Goal: Task Accomplishment & Management: Complete application form

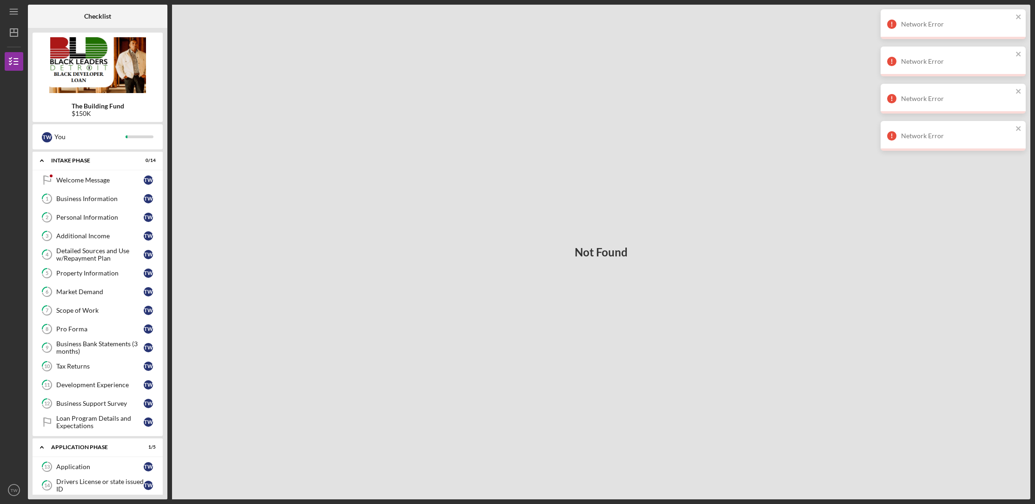
scroll to position [183, 0]
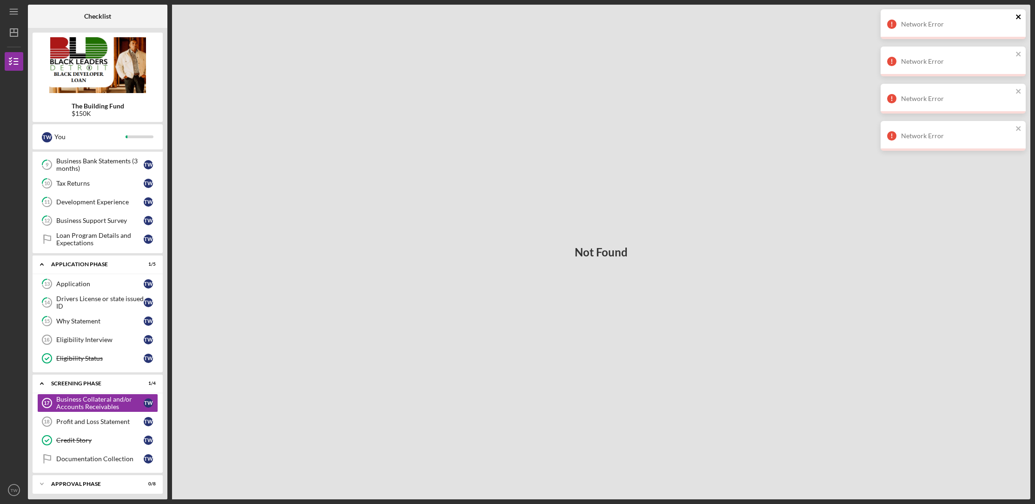
click at [1022, 14] on icon "close" at bounding box center [1019, 16] width 7 height 7
click at [1016, 18] on icon "close" at bounding box center [1019, 16] width 7 height 7
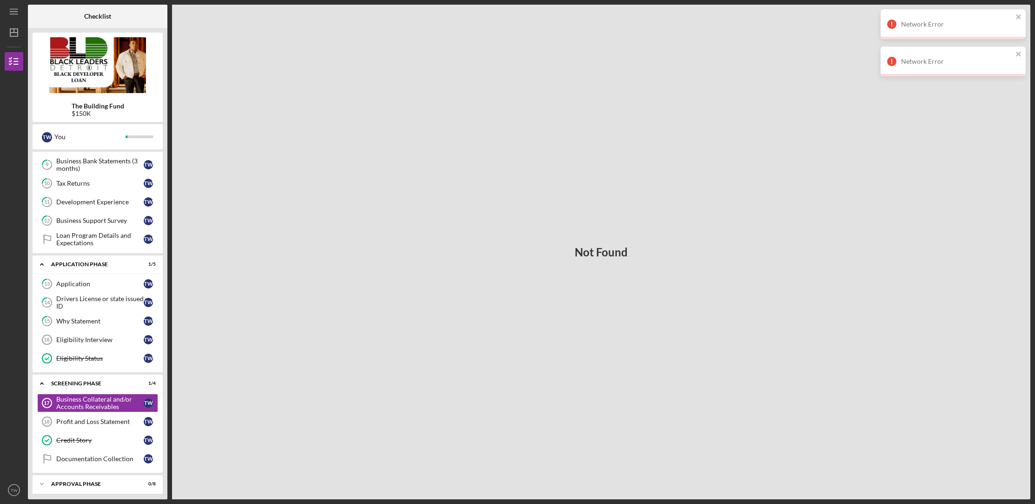
click at [1018, 53] on div "Network Error" at bounding box center [953, 62] width 145 height 30
click at [1018, 18] on icon "close" at bounding box center [1019, 16] width 7 height 7
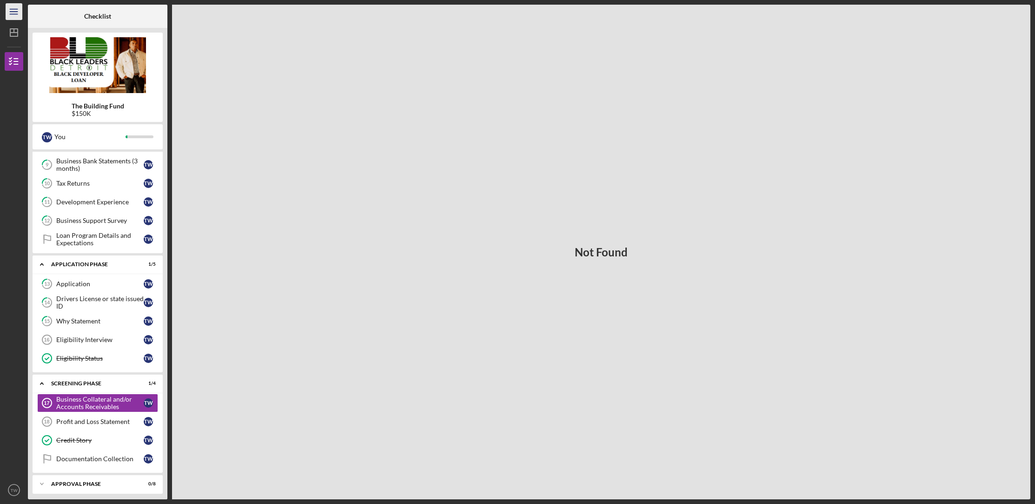
click at [12, 3] on icon "Icon/Menu" at bounding box center [14, 11] width 21 height 21
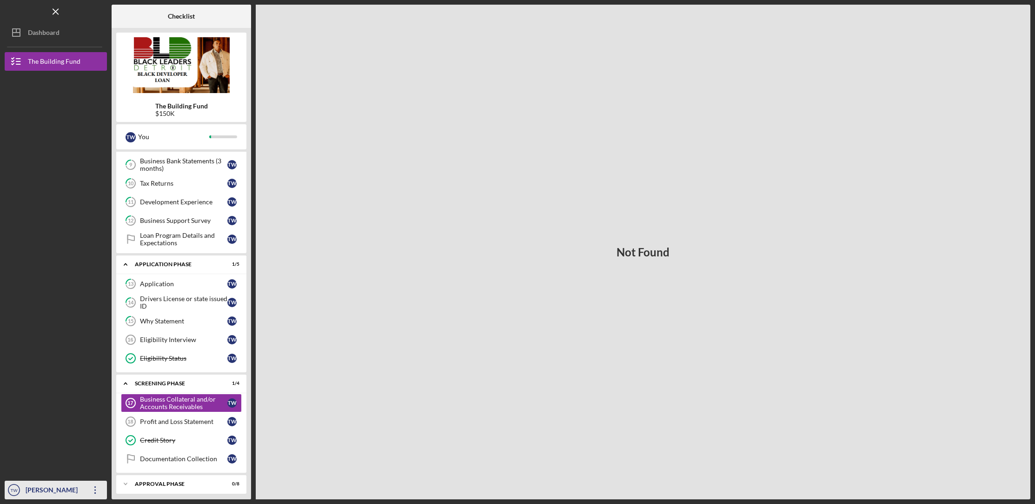
click at [59, 494] on div "[PERSON_NAME]" at bounding box center [53, 491] width 60 height 21
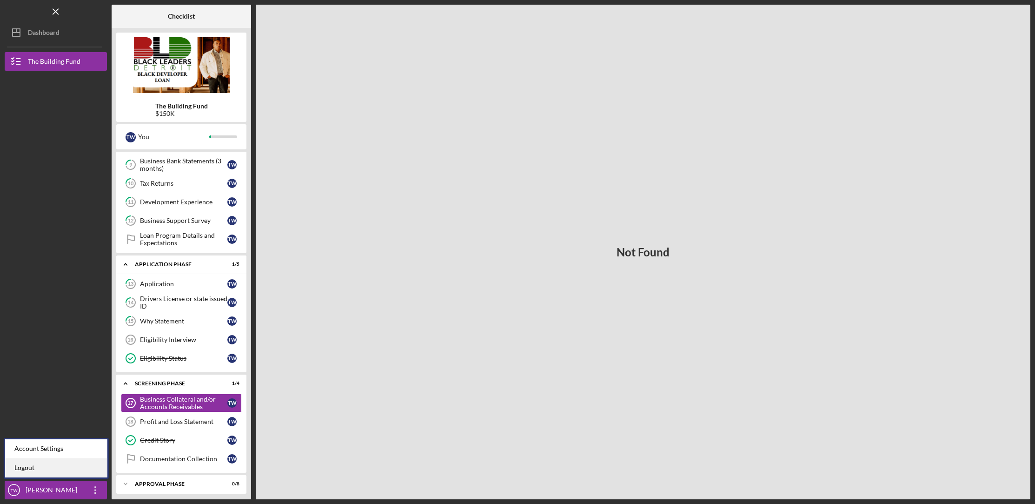
click at [50, 472] on link "Logout" at bounding box center [56, 467] width 102 height 19
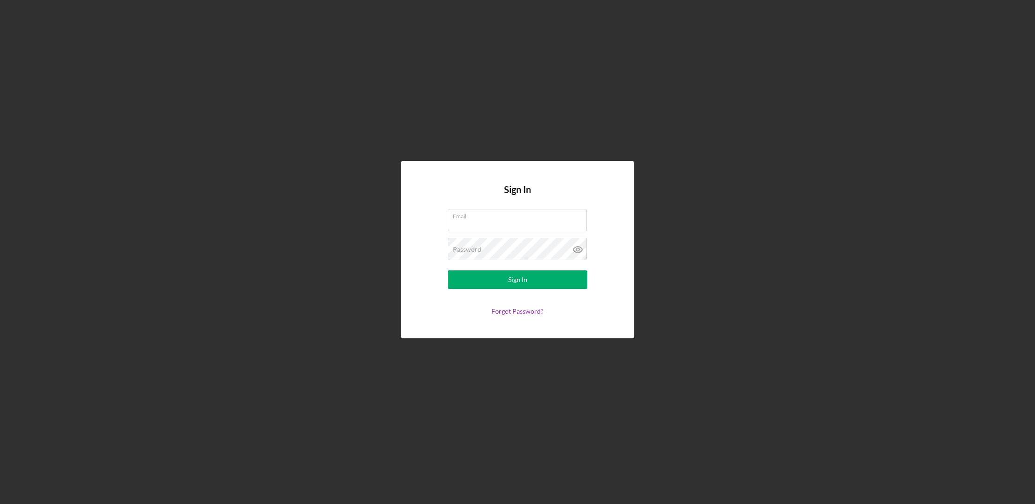
type input "[EMAIL_ADDRESS][DOMAIN_NAME]"
click at [538, 276] on button "Sign In" at bounding box center [518, 279] width 140 height 19
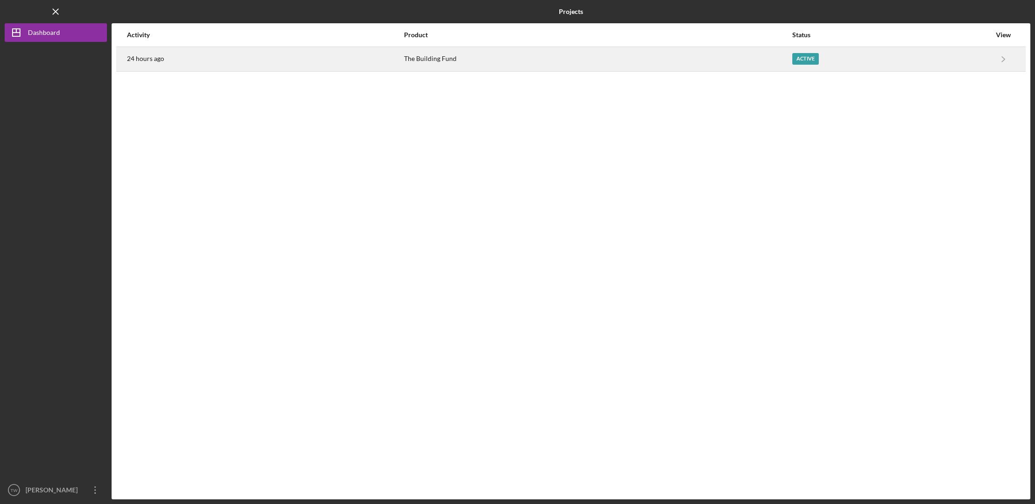
click at [159, 60] on time "24 hours ago" at bounding box center [145, 58] width 37 height 7
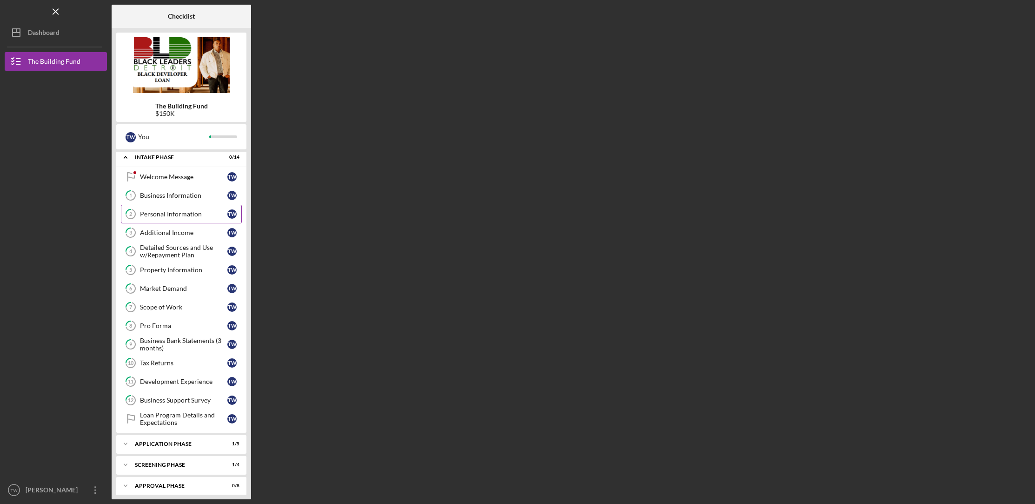
scroll to position [7, 0]
click at [197, 433] on div "Icon/Expander Application Phase 1 / 5" at bounding box center [181, 440] width 130 height 19
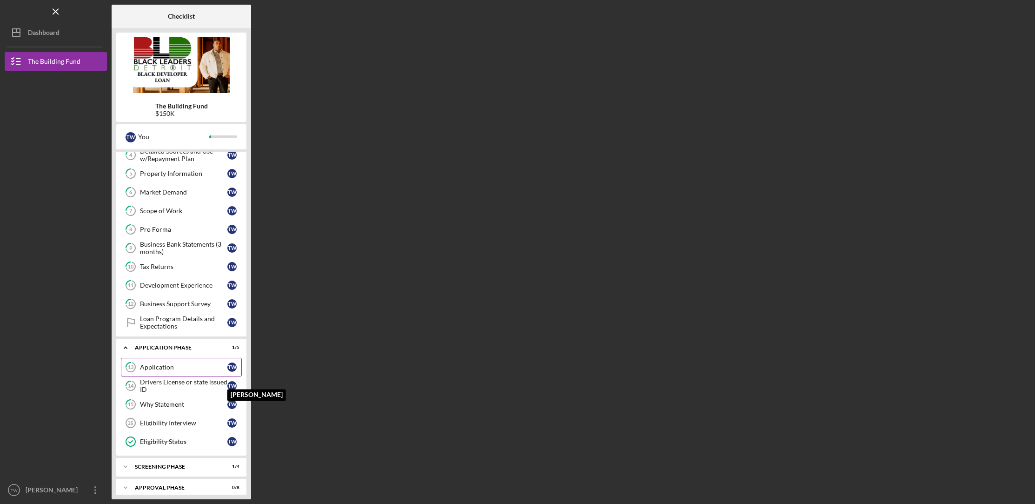
scroll to position [104, 0]
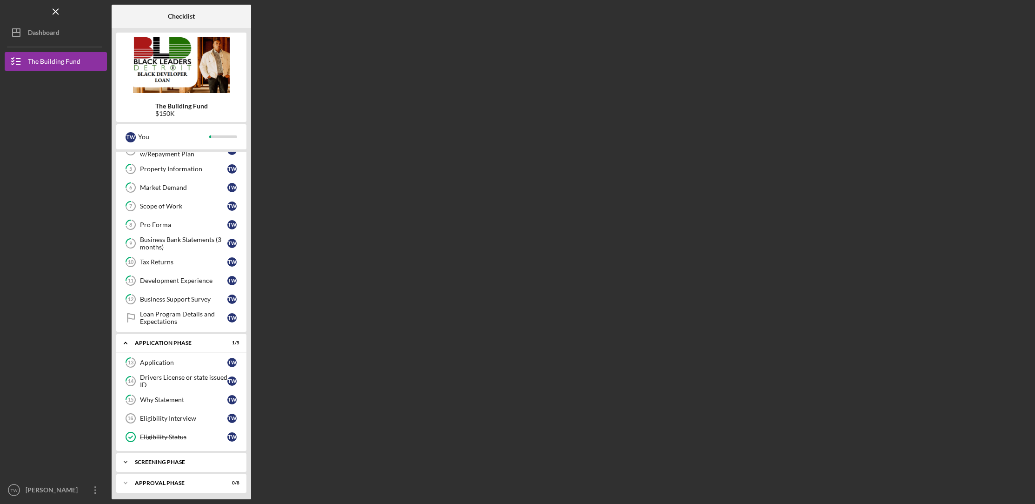
click at [178, 462] on div "Icon/Expander Screening Phase 1 / 4" at bounding box center [181, 462] width 130 height 19
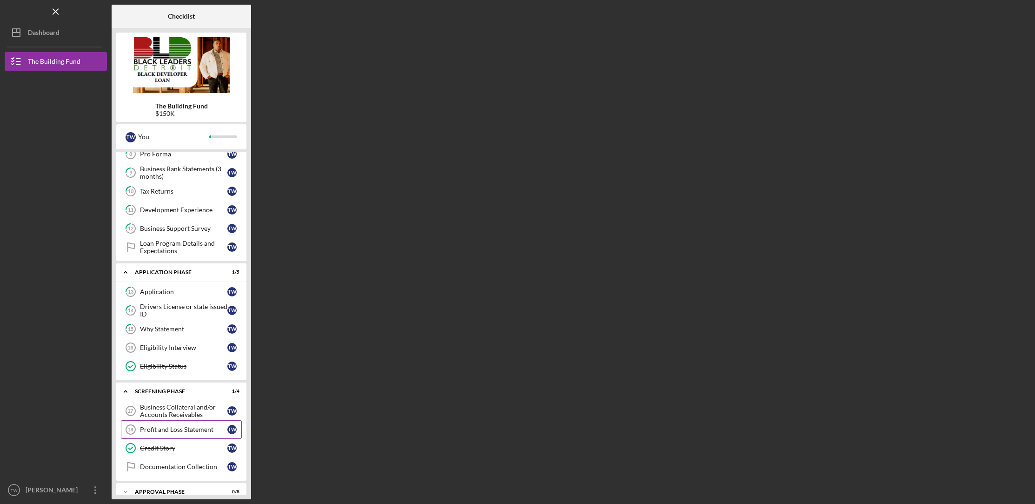
scroll to position [183, 0]
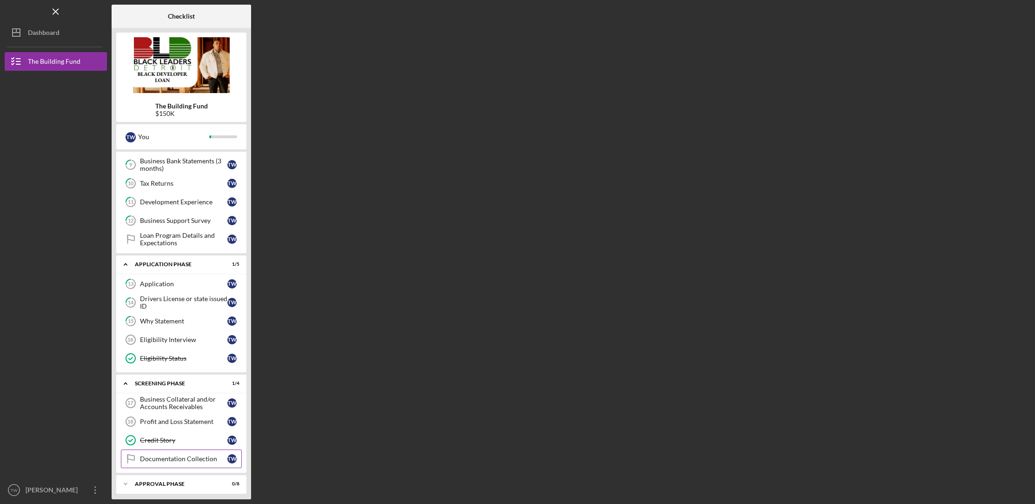
click at [185, 455] on div "Documentation Collection" at bounding box center [183, 458] width 87 height 7
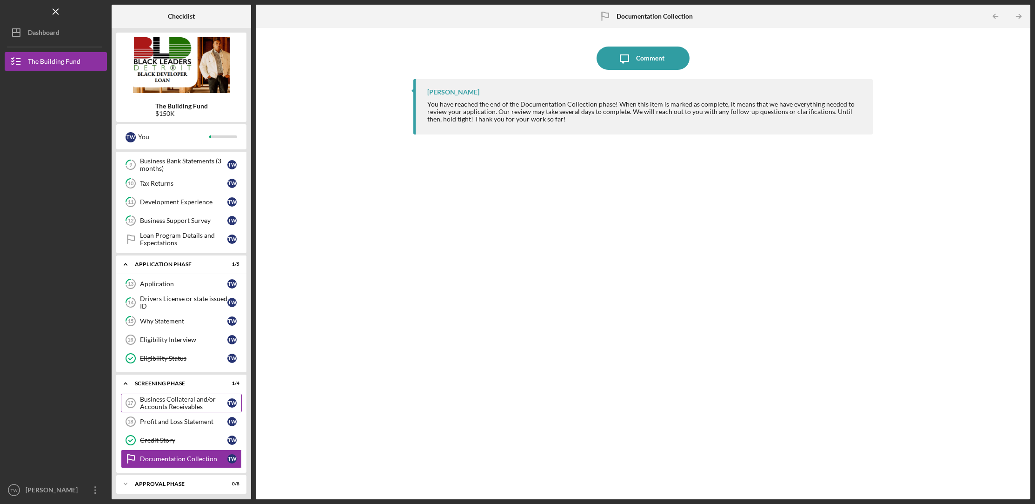
click at [166, 401] on div "Business Collateral and/or Accounts Receivables" at bounding box center [183, 402] width 87 height 15
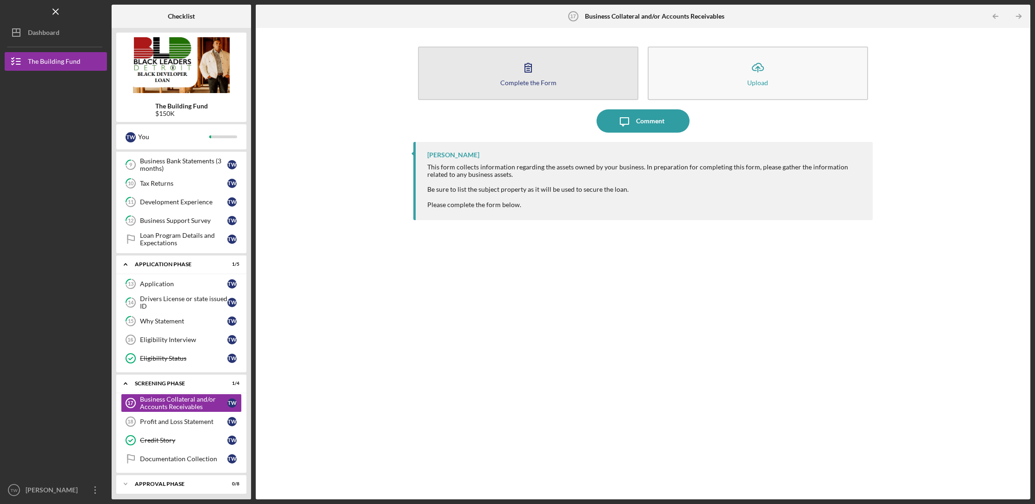
click at [557, 74] on button "Complete the Form Form" at bounding box center [528, 73] width 220 height 53
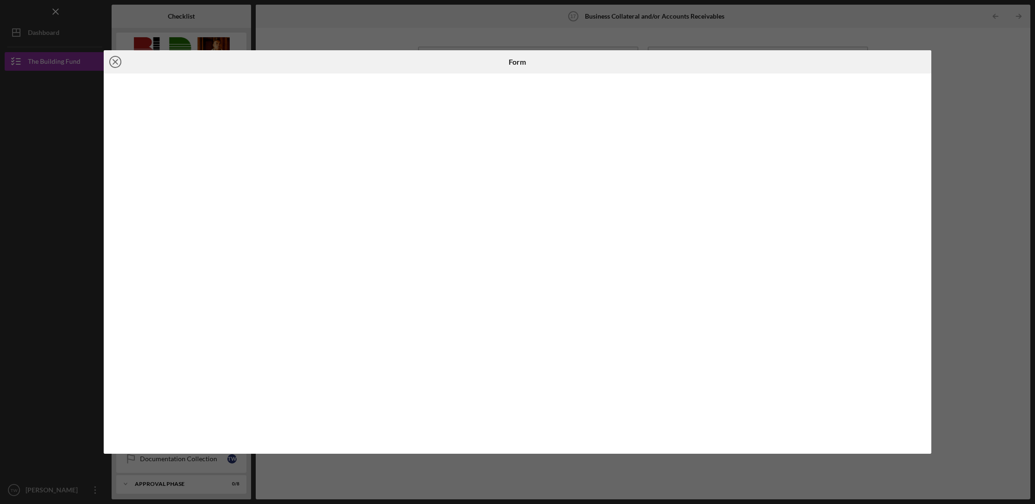
click at [115, 63] on line at bounding box center [115, 62] width 5 height 5
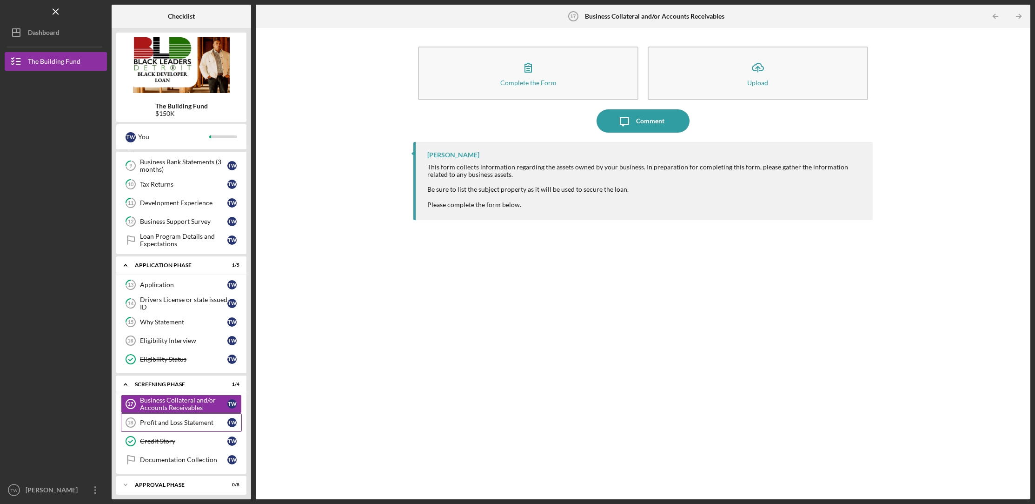
scroll to position [183, 0]
click at [167, 414] on link "Profit and Loss Statement 18 Profit and Loss Statement T W" at bounding box center [181, 421] width 121 height 19
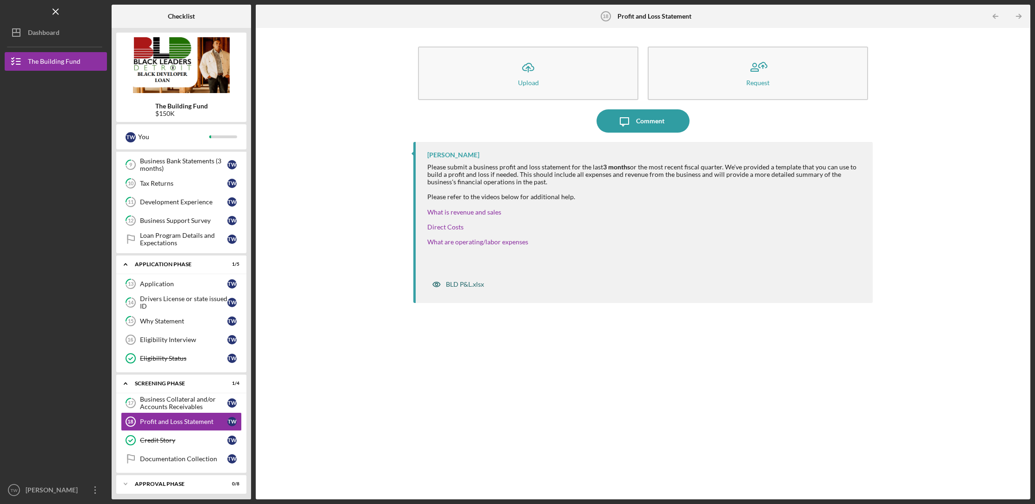
click at [458, 284] on div "BLD P&L.xlsx" at bounding box center [465, 283] width 38 height 7
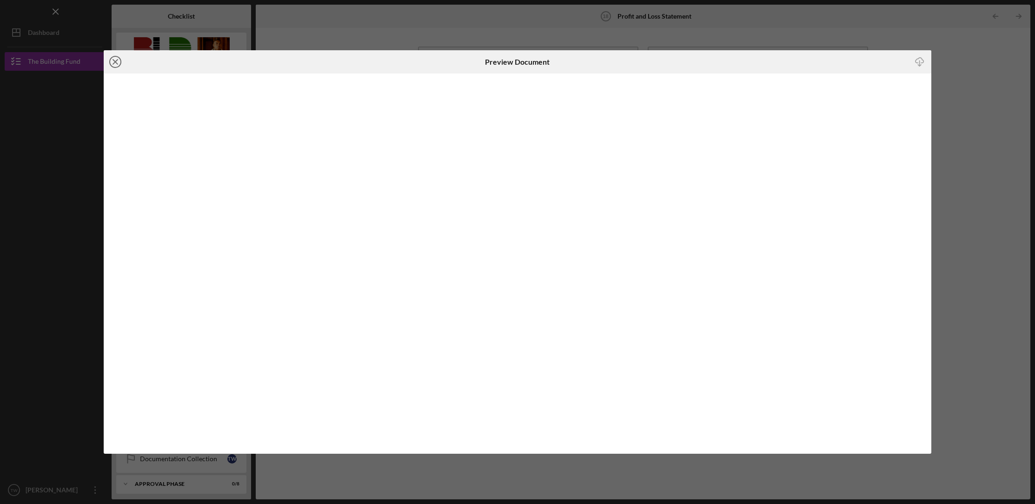
click at [111, 63] on icon "Icon/Close" at bounding box center [115, 61] width 23 height 23
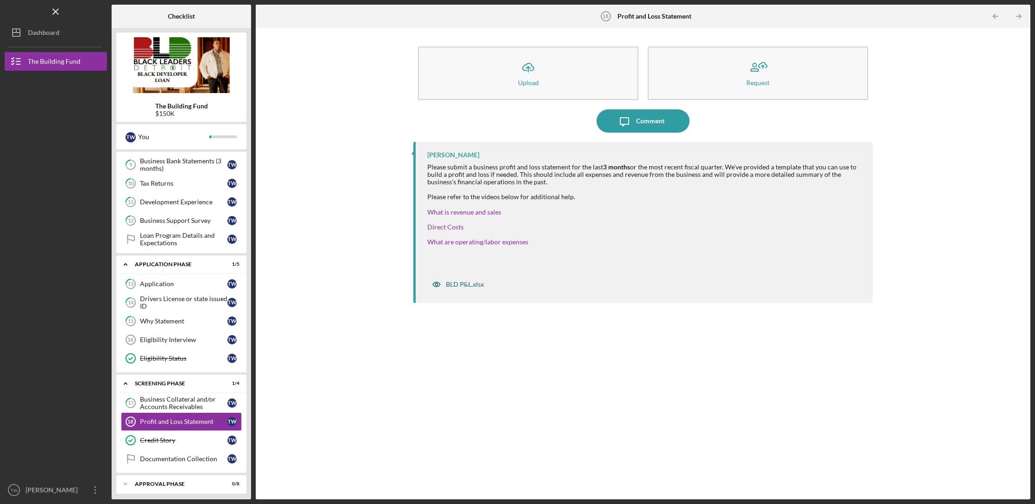
click at [461, 284] on div "BLD P&L.xlsx" at bounding box center [465, 283] width 38 height 7
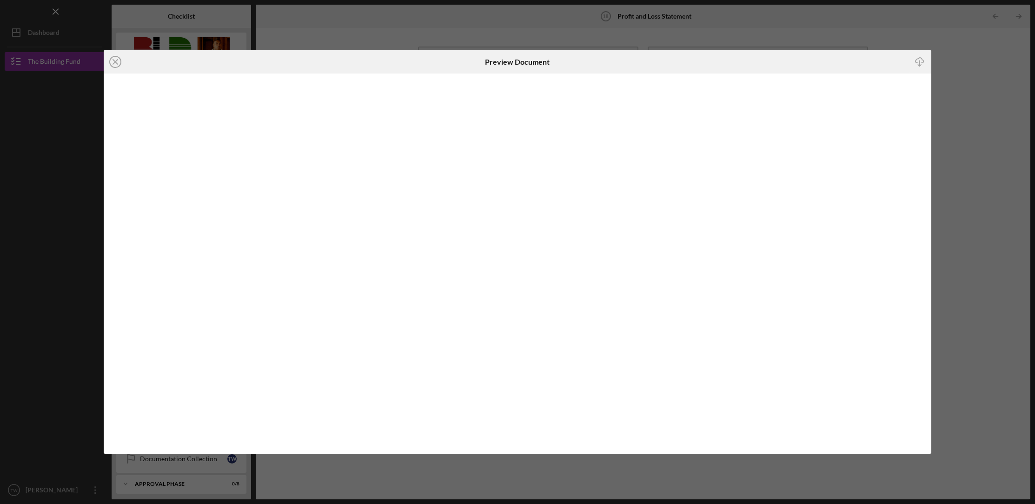
click at [922, 65] on icon "Icon/Download" at bounding box center [920, 62] width 21 height 21
click at [1019, 20] on icon "close" at bounding box center [1019, 16] width 7 height 7
drag, startPoint x: 115, startPoint y: 59, endPoint x: 114, endPoint y: 65, distance: 5.8
click at [114, 59] on icon "Icon/Close" at bounding box center [115, 61] width 23 height 23
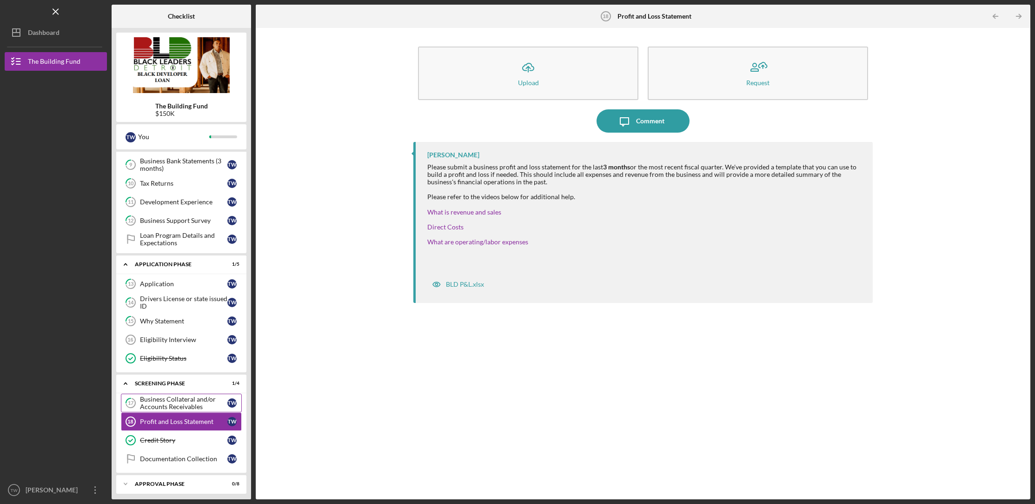
click at [190, 400] on div "Business Collateral and/or Accounts Receivables" at bounding box center [183, 402] width 87 height 15
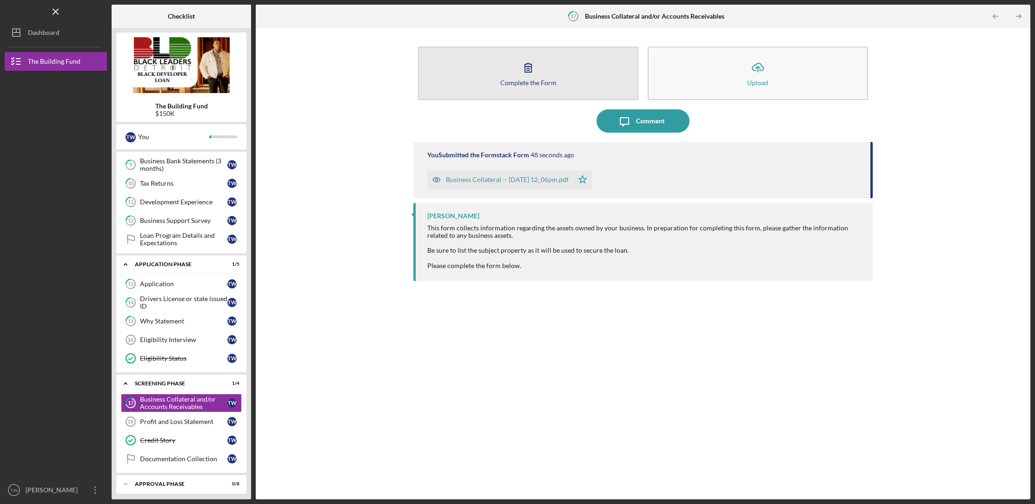
click at [577, 87] on button "Complete the Form Form" at bounding box center [528, 73] width 220 height 53
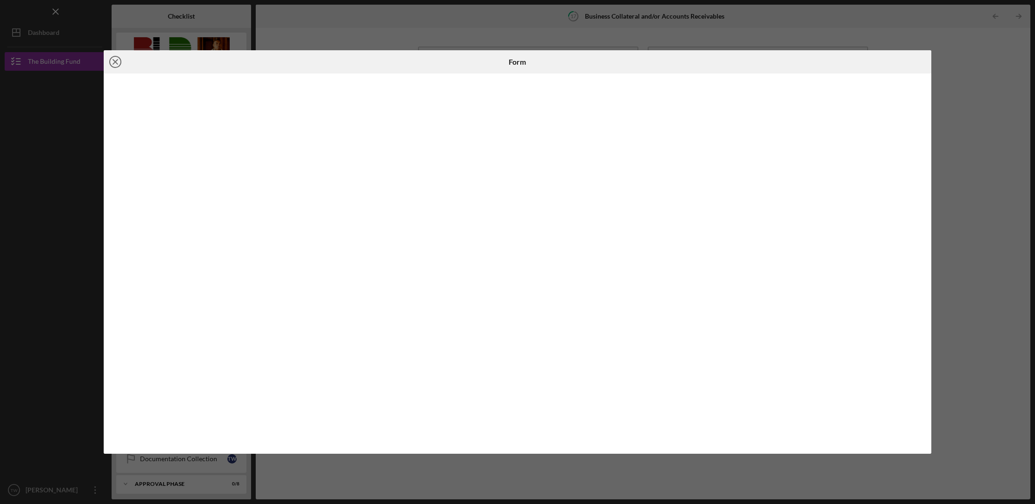
click at [114, 58] on icon "Icon/Close" at bounding box center [115, 61] width 23 height 23
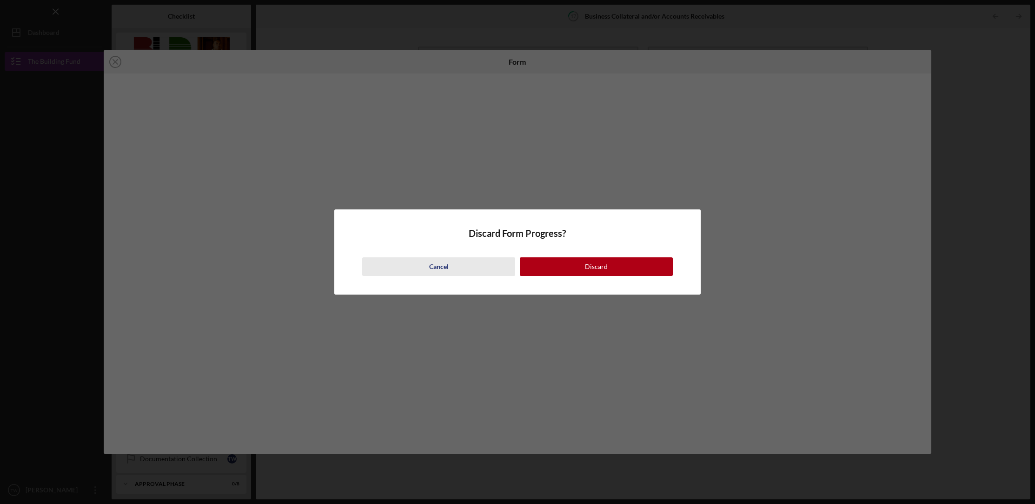
click at [432, 268] on div "Cancel" at bounding box center [439, 266] width 20 height 19
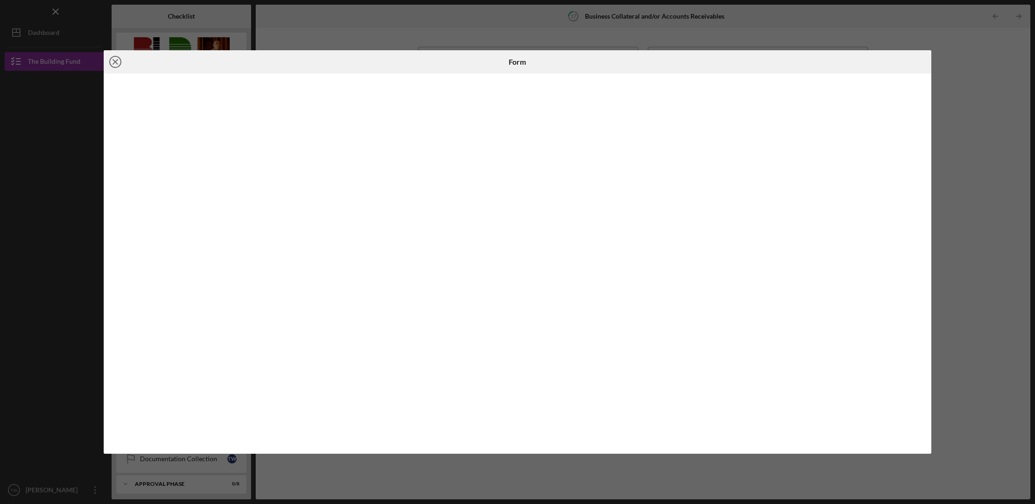
click at [118, 63] on icon "Icon/Close" at bounding box center [115, 61] width 23 height 23
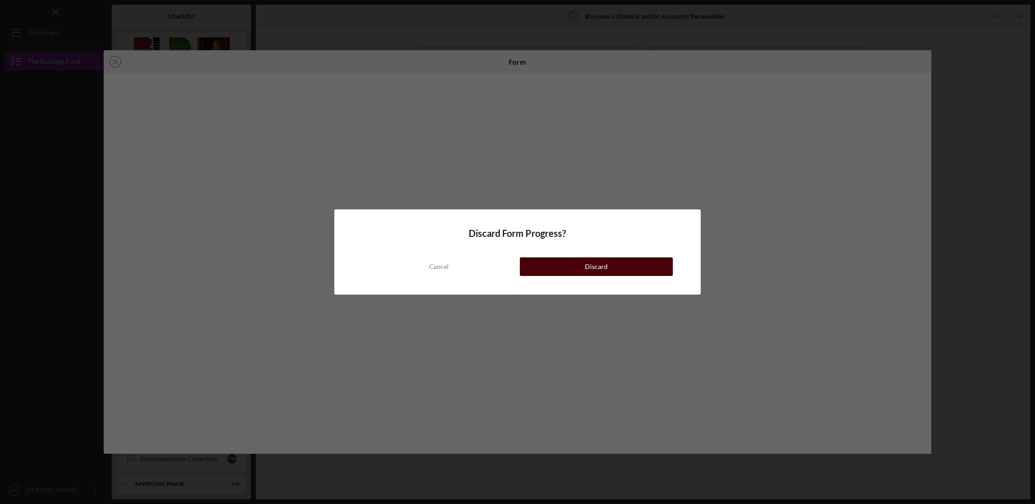
click at [604, 268] on div "Discard" at bounding box center [596, 266] width 23 height 19
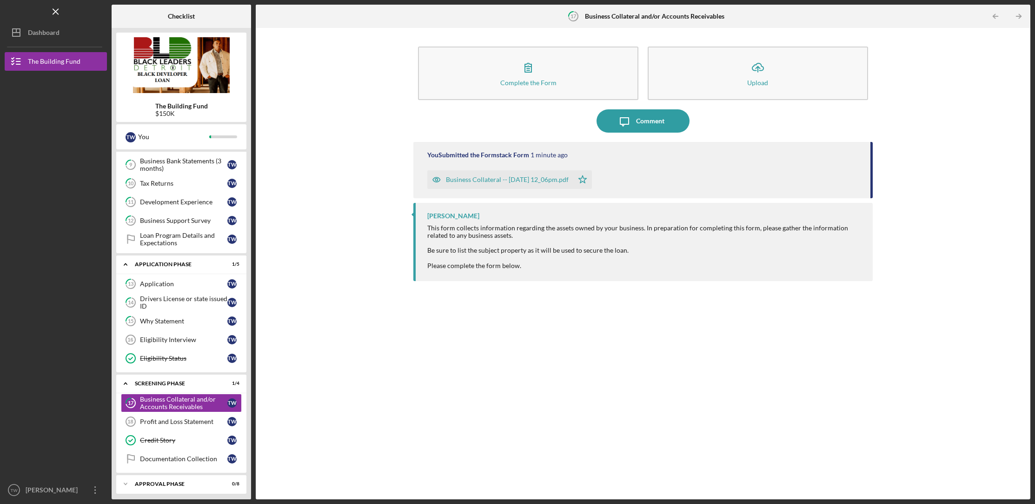
click at [483, 183] on div "Business Collateral -- [DATE] 12_06pm.pdf" at bounding box center [507, 179] width 123 height 7
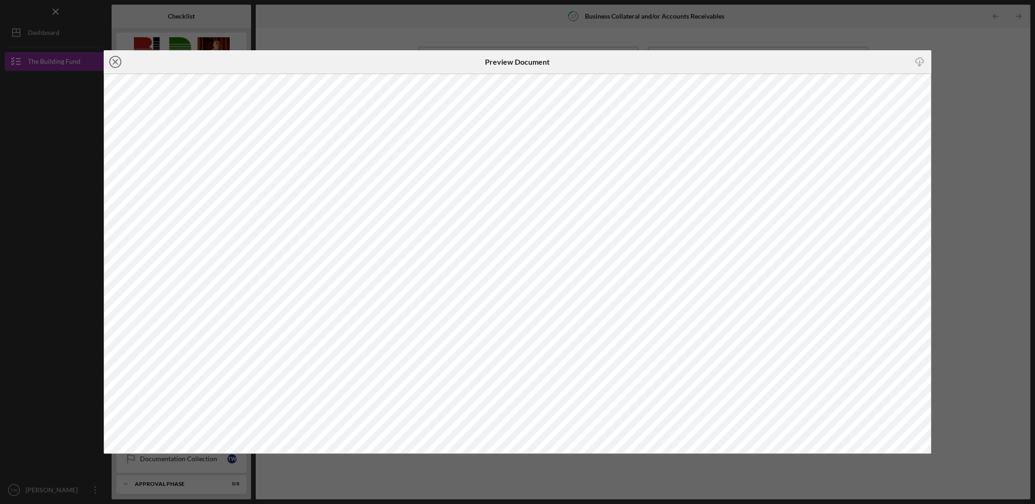
click at [117, 60] on g at bounding box center [115, 61] width 11 height 11
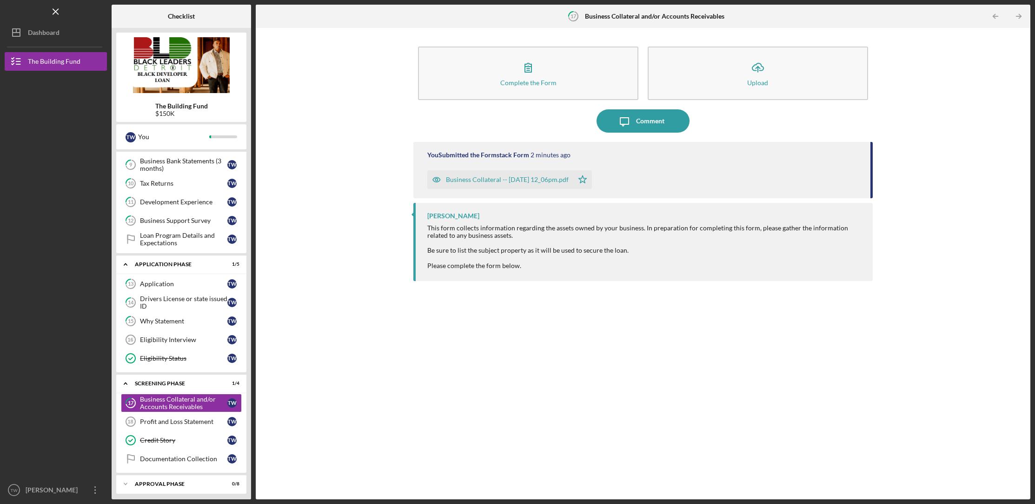
click at [61, 500] on div "Icon/Menu 17 Business Collateral and/or Accounts Receivables Checklist The Buil…" at bounding box center [517, 252] width 1035 height 504
click at [55, 494] on div at bounding box center [55, 494] width 0 height 0
click at [58, 491] on div "[PERSON_NAME]" at bounding box center [53, 491] width 60 height 21
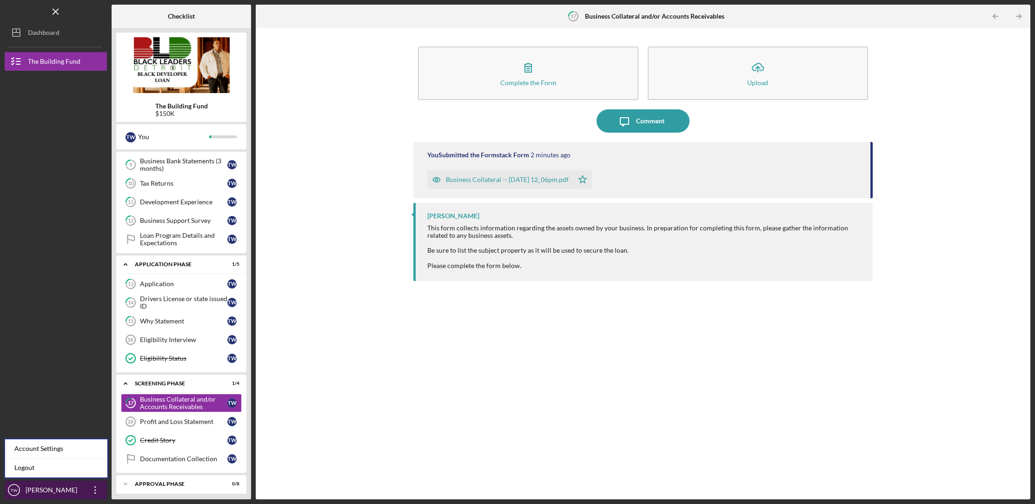
click at [70, 486] on div "[PERSON_NAME]" at bounding box center [53, 491] width 60 height 21
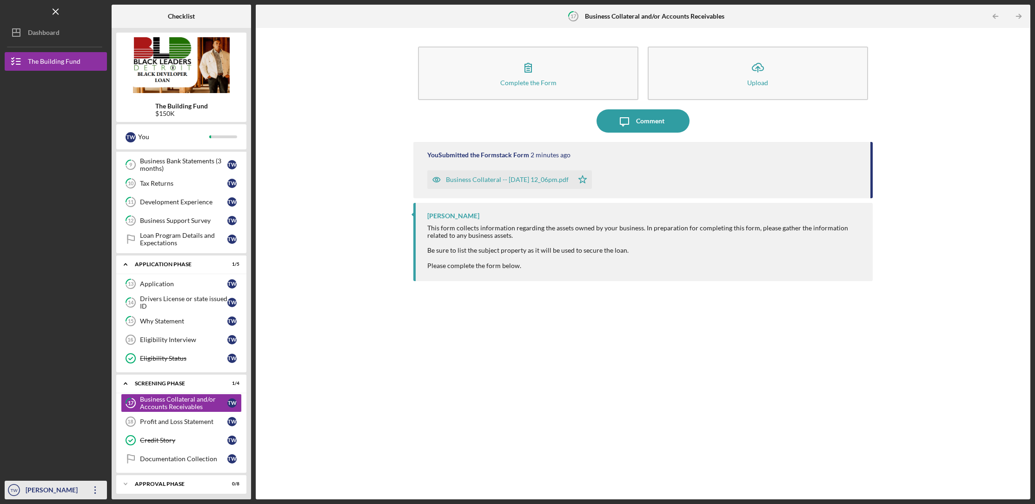
click at [68, 491] on div "[PERSON_NAME]" at bounding box center [53, 491] width 60 height 21
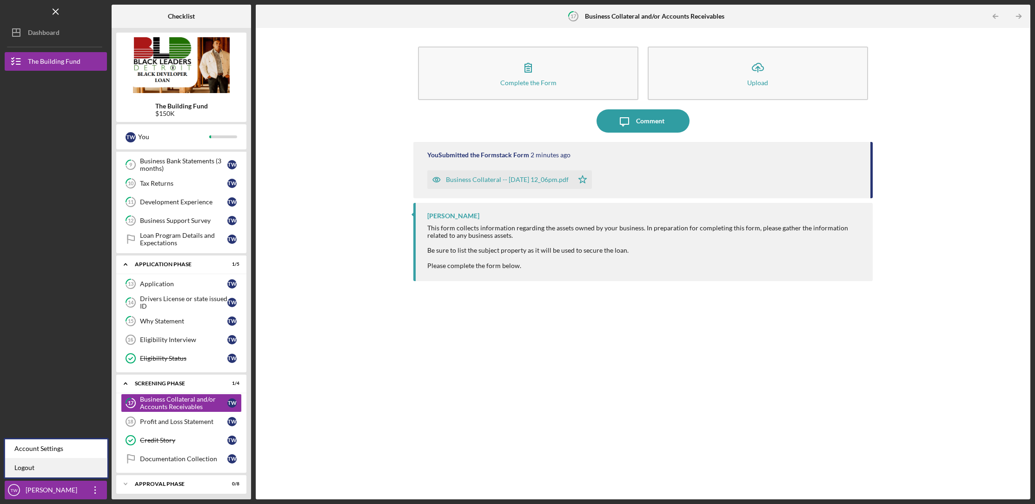
click at [42, 467] on link "Logout" at bounding box center [56, 467] width 102 height 19
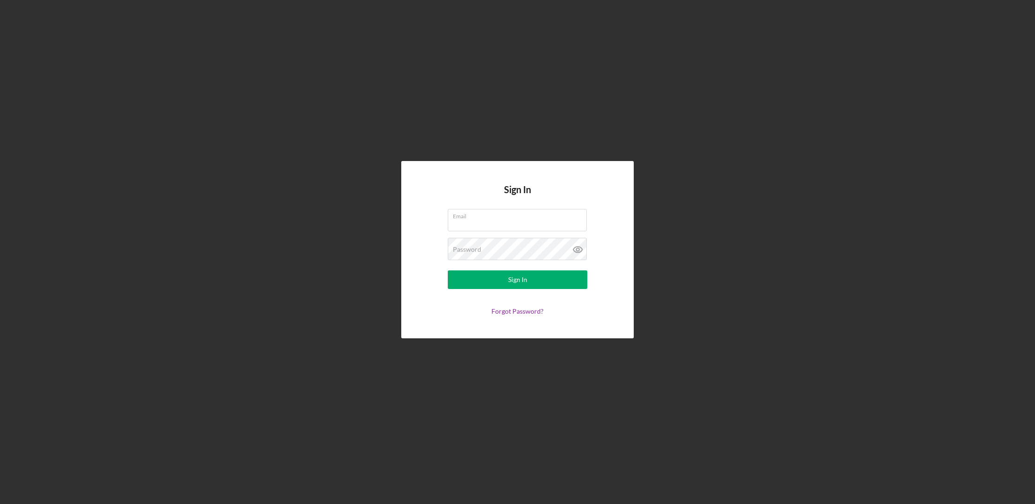
type input "[EMAIL_ADDRESS][DOMAIN_NAME]"
click at [531, 280] on button "Sign In" at bounding box center [518, 279] width 140 height 19
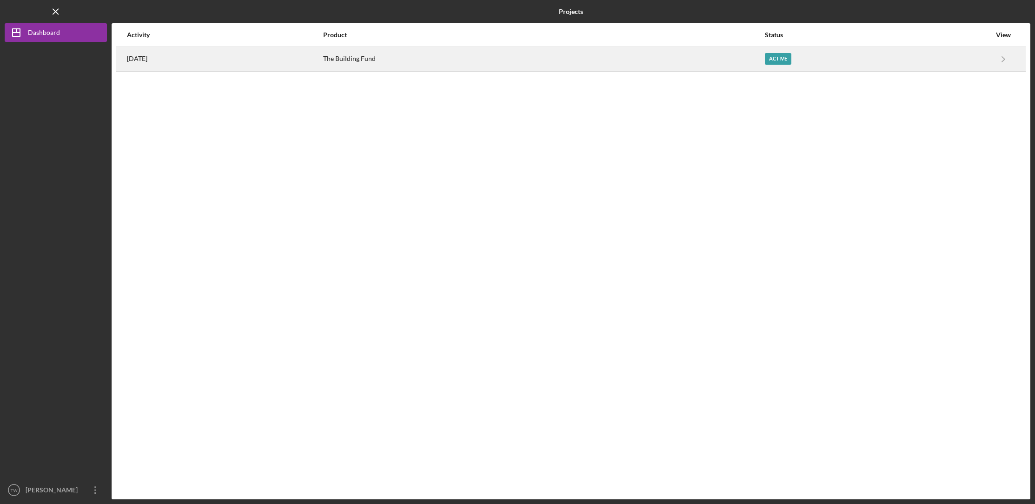
click at [149, 63] on div "[DATE]" at bounding box center [224, 58] width 195 height 23
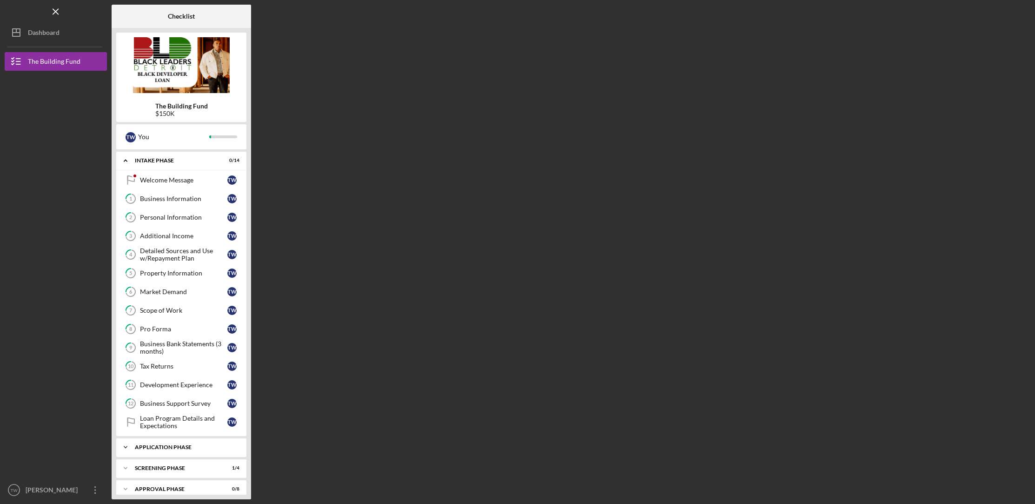
click at [153, 444] on div "Application Phase" at bounding box center [185, 447] width 100 height 6
click at [153, 469] on link "13 Application T W" at bounding box center [181, 466] width 121 height 19
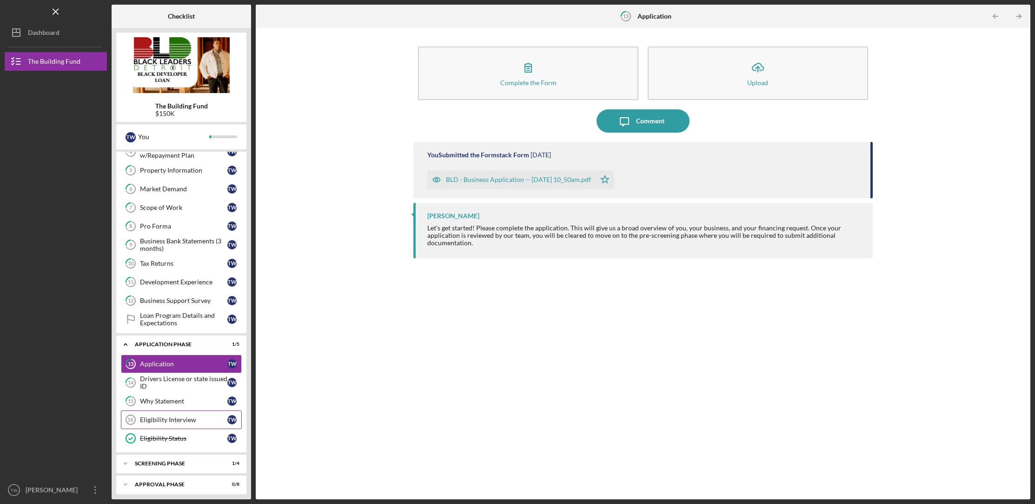
scroll to position [104, 0]
click at [183, 469] on div "Icon/Expander Intake Phase 0 / 14 Welcome Message Welcome Message T W 1 Busines…" at bounding box center [181, 323] width 130 height 343
click at [183, 466] on div "Icon/Expander Screening Phase 1 / 4" at bounding box center [181, 462] width 130 height 19
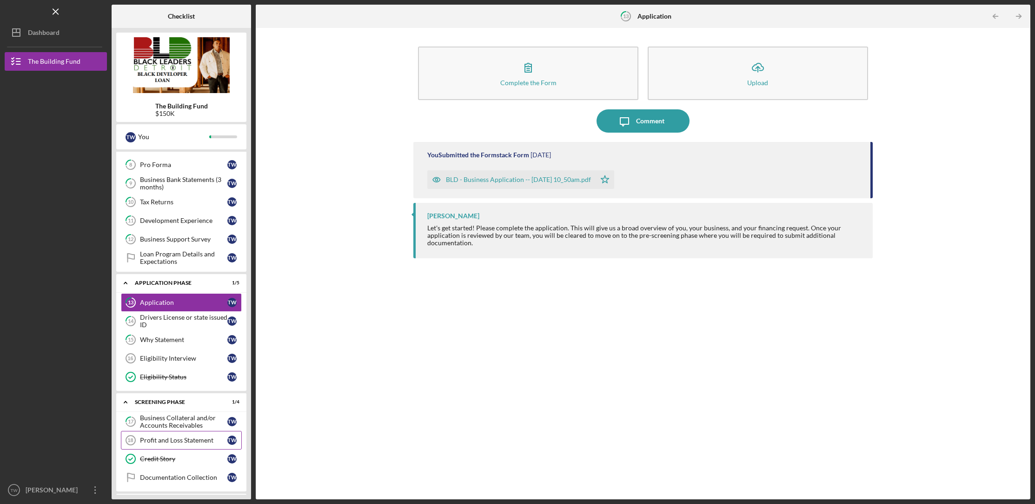
scroll to position [183, 0]
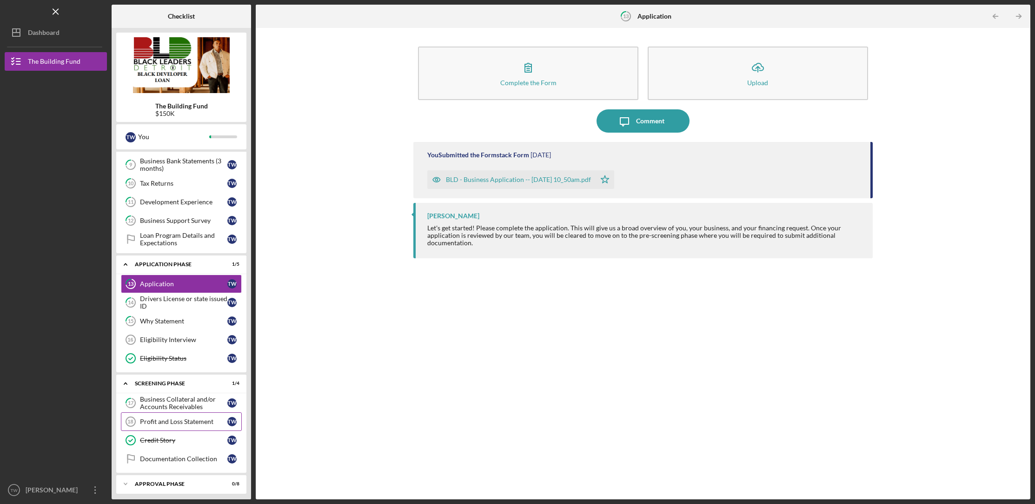
click at [186, 420] on div "Profit and Loss Statement" at bounding box center [183, 421] width 87 height 7
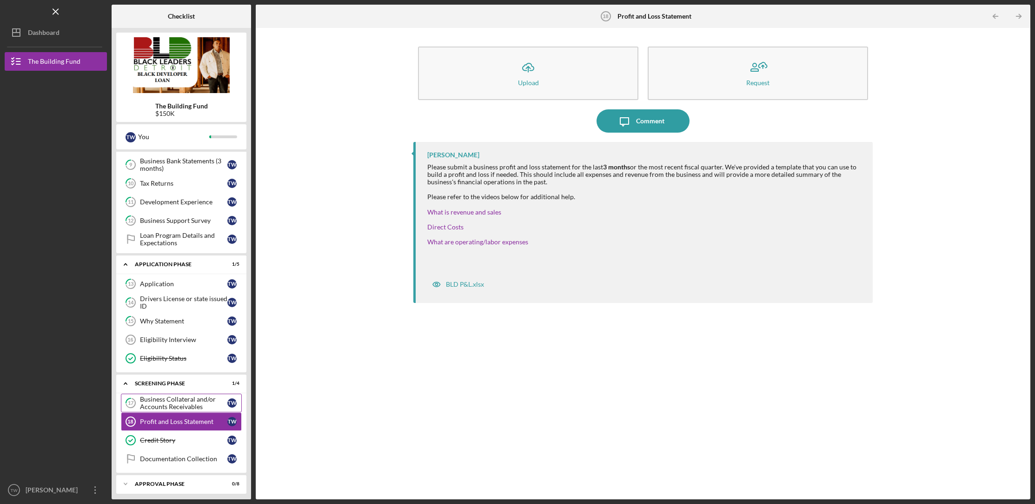
click at [188, 398] on div "Business Collateral and/or Accounts Receivables" at bounding box center [183, 402] width 87 height 15
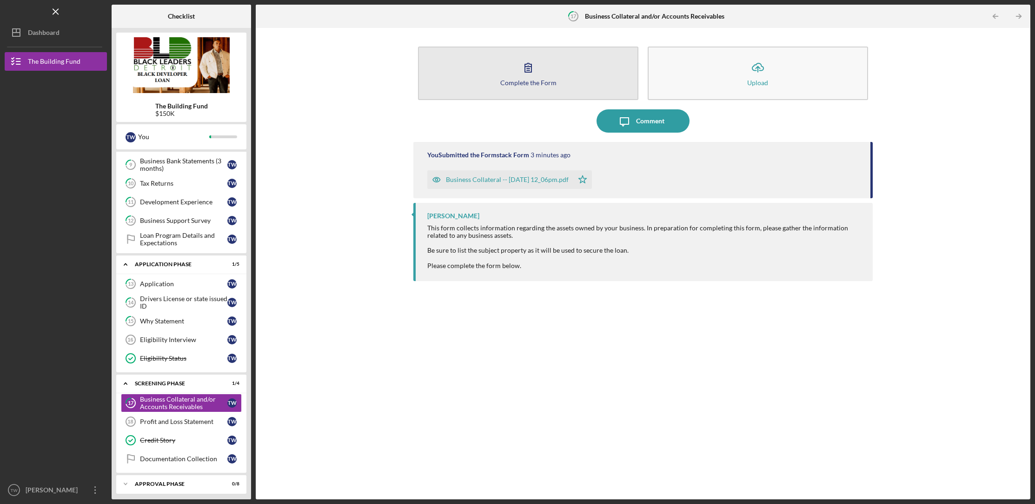
click at [544, 79] on div "Complete the Form" at bounding box center [529, 82] width 56 height 7
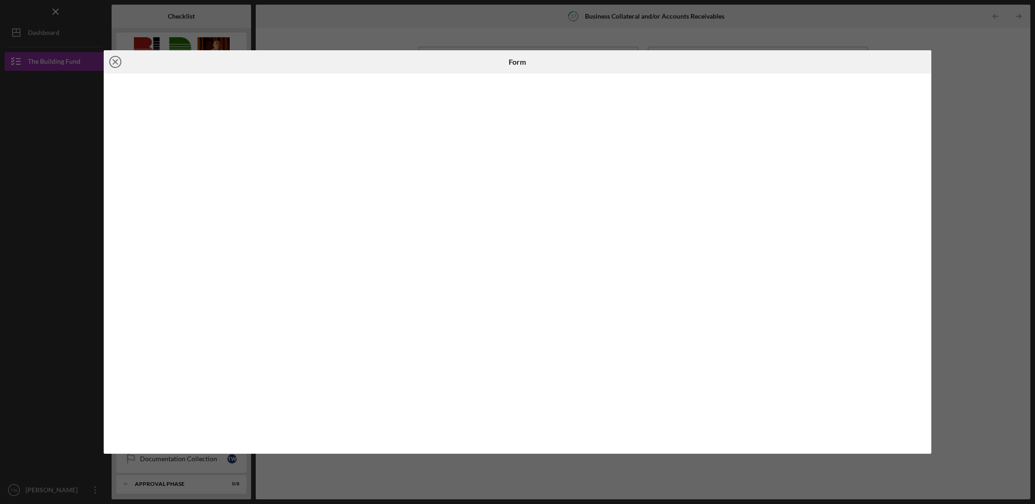
click at [118, 60] on icon "Icon/Close" at bounding box center [115, 61] width 23 height 23
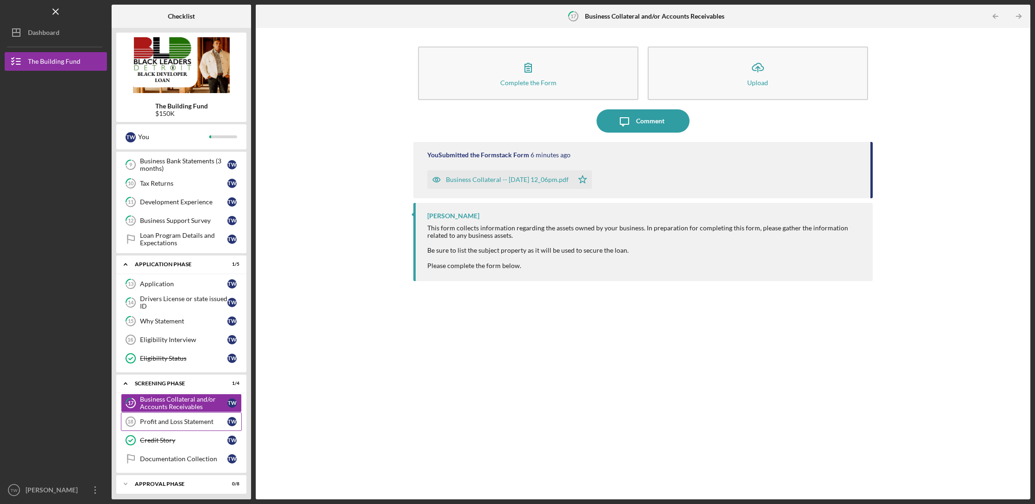
click at [173, 418] on div "Profit and Loss Statement" at bounding box center [183, 421] width 87 height 7
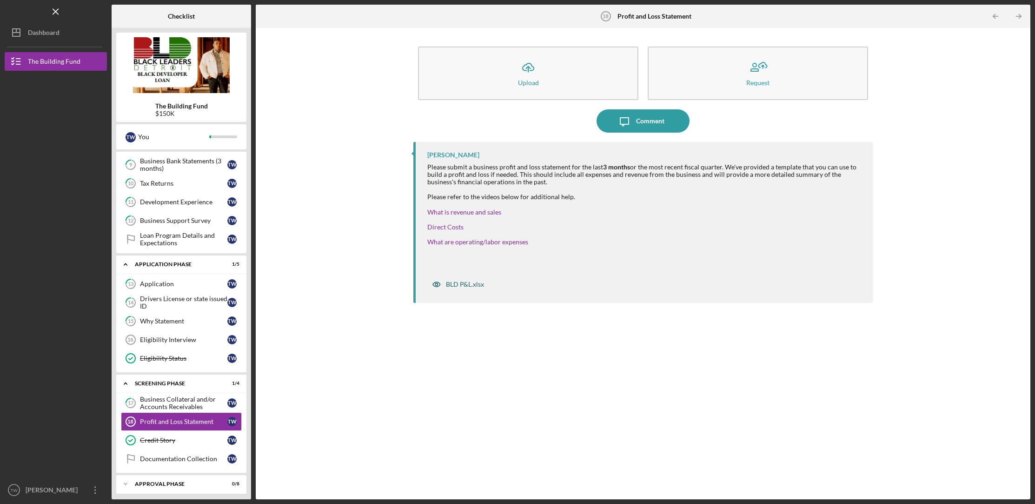
click at [463, 290] on div "BLD P&L.xlsx" at bounding box center [457, 284] width 61 height 19
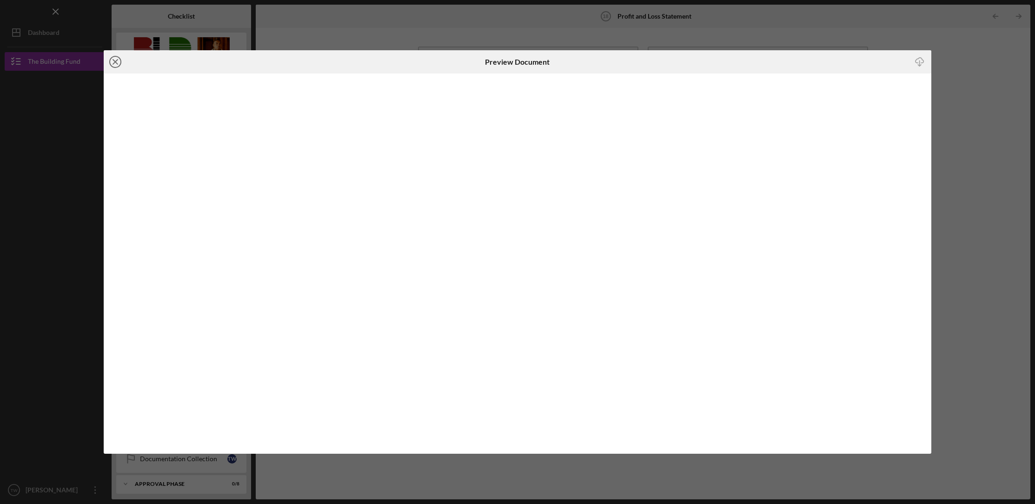
click at [112, 66] on icon "Icon/Close" at bounding box center [115, 61] width 23 height 23
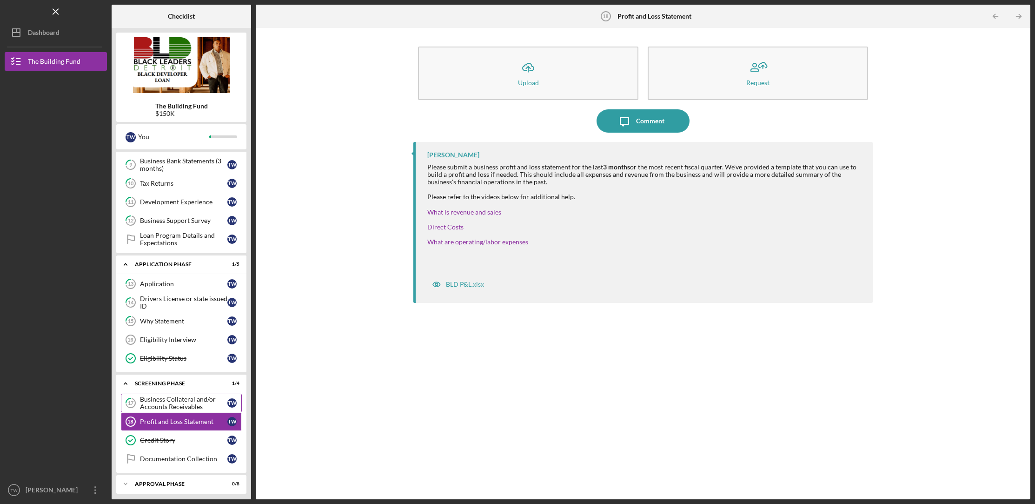
click at [180, 401] on div "Business Collateral and/or Accounts Receivables" at bounding box center [183, 402] width 87 height 15
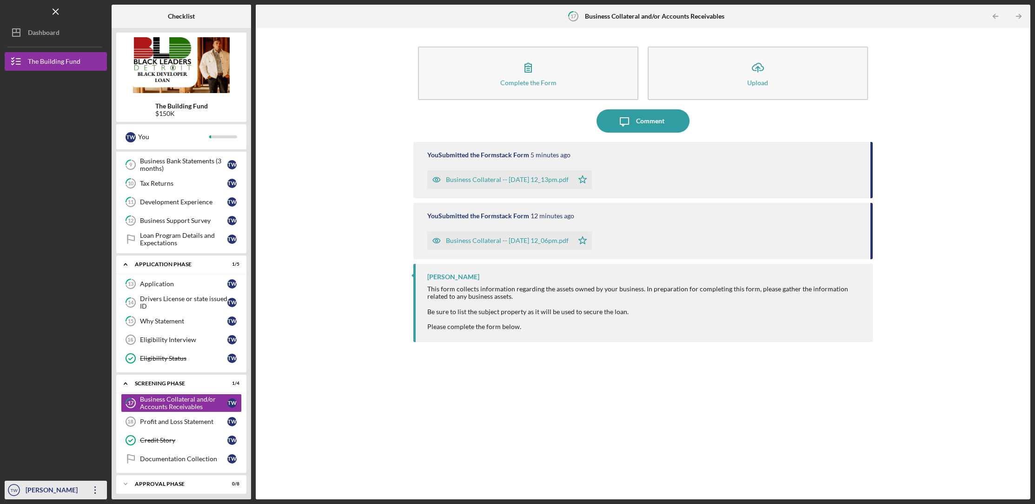
click at [51, 487] on div "[PERSON_NAME]" at bounding box center [53, 491] width 60 height 21
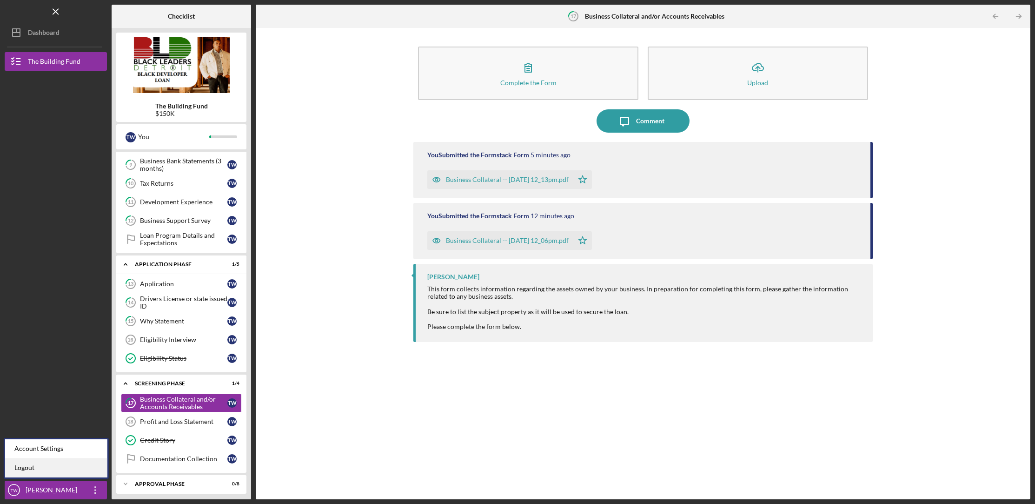
click at [53, 468] on link "Logout" at bounding box center [56, 467] width 102 height 19
